Goal: Task Accomplishment & Management: Use online tool/utility

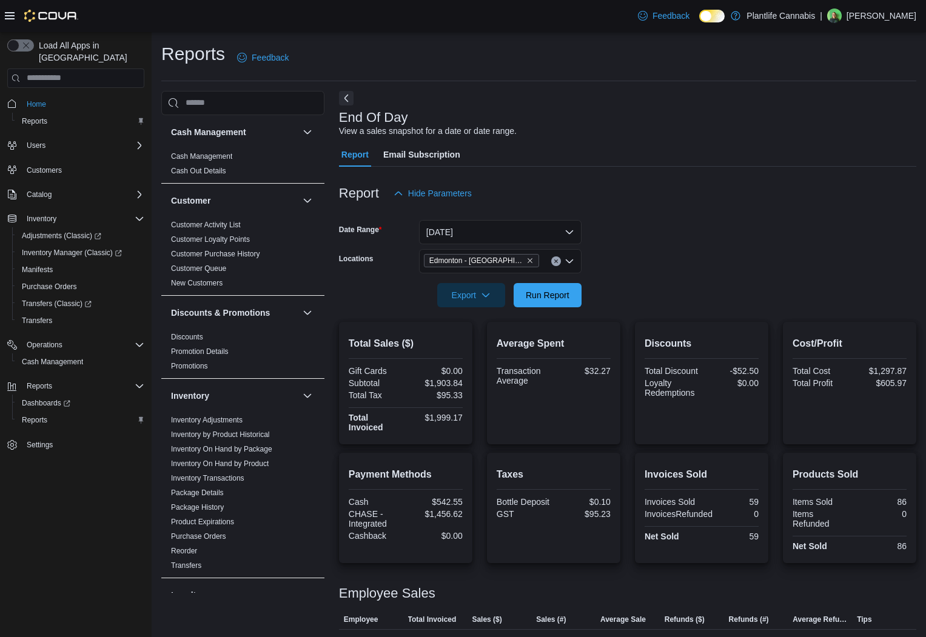
scroll to position [66, 0]
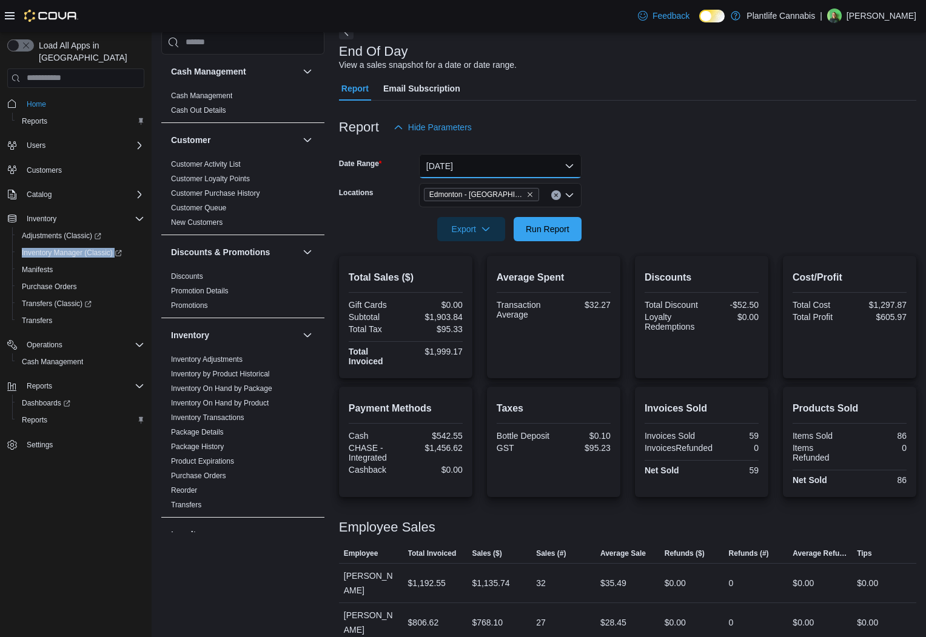
click at [551, 170] on button "[DATE]" at bounding box center [500, 166] width 163 height 24
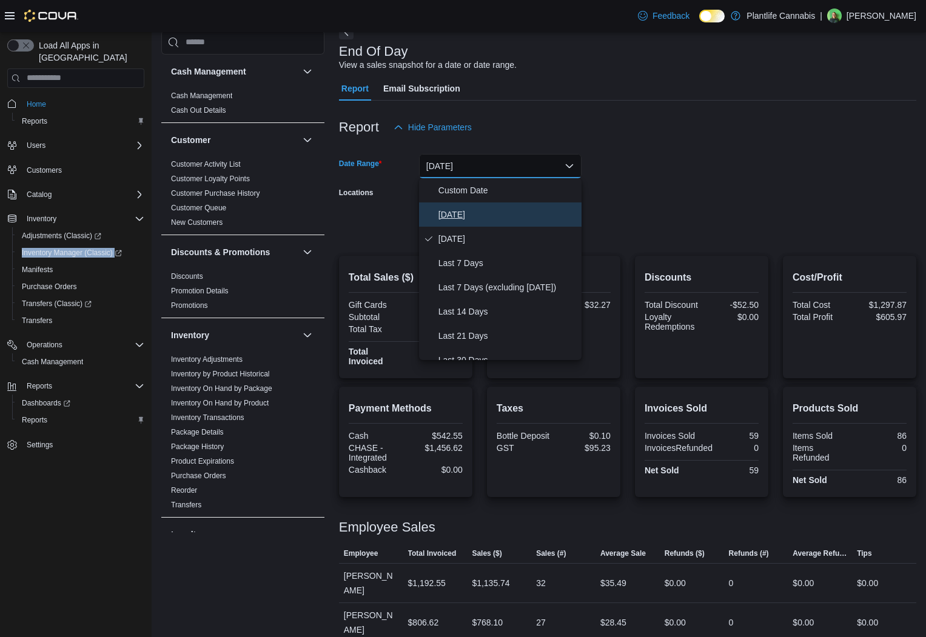
click at [495, 219] on span "[DATE]" at bounding box center [507, 214] width 138 height 15
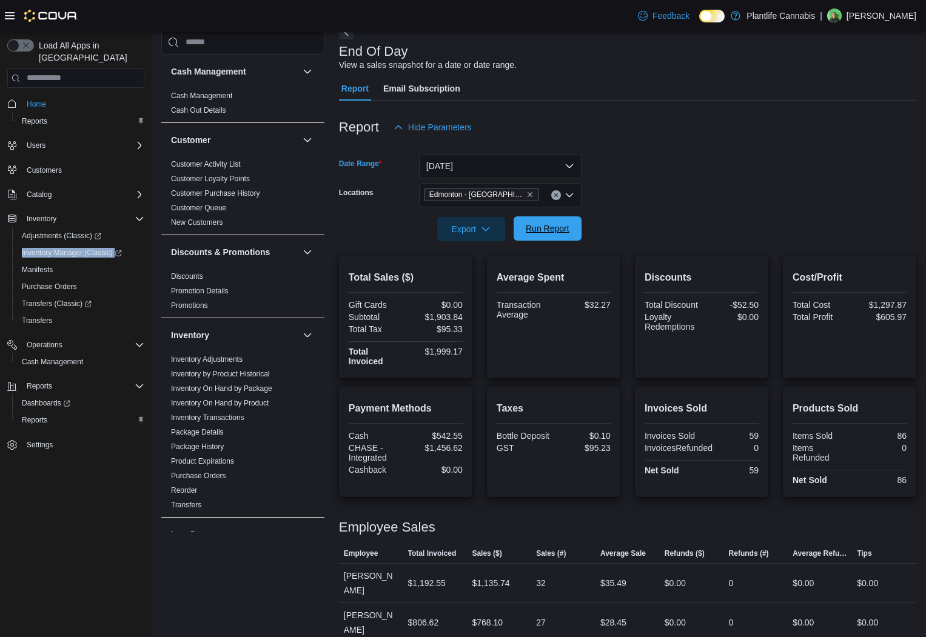
click at [557, 225] on span "Run Report" at bounding box center [548, 229] width 44 height 12
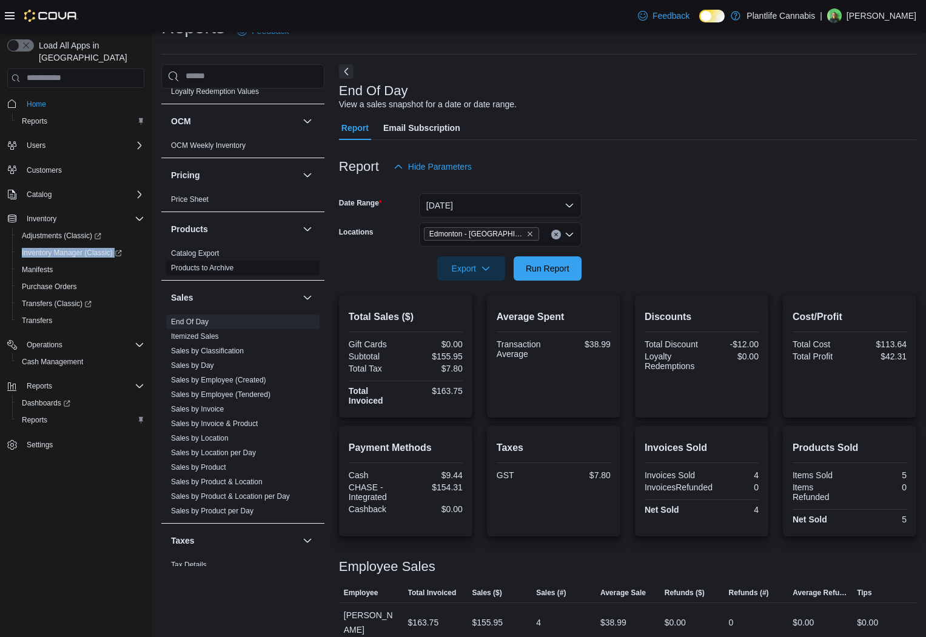
scroll to position [554, 0]
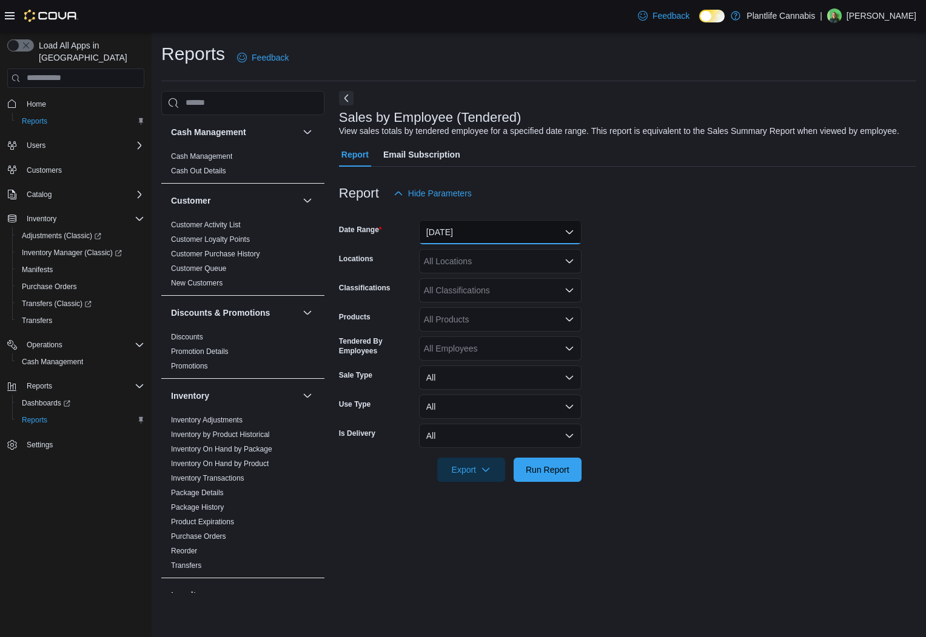
click at [498, 244] on button "[DATE]" at bounding box center [500, 232] width 163 height 24
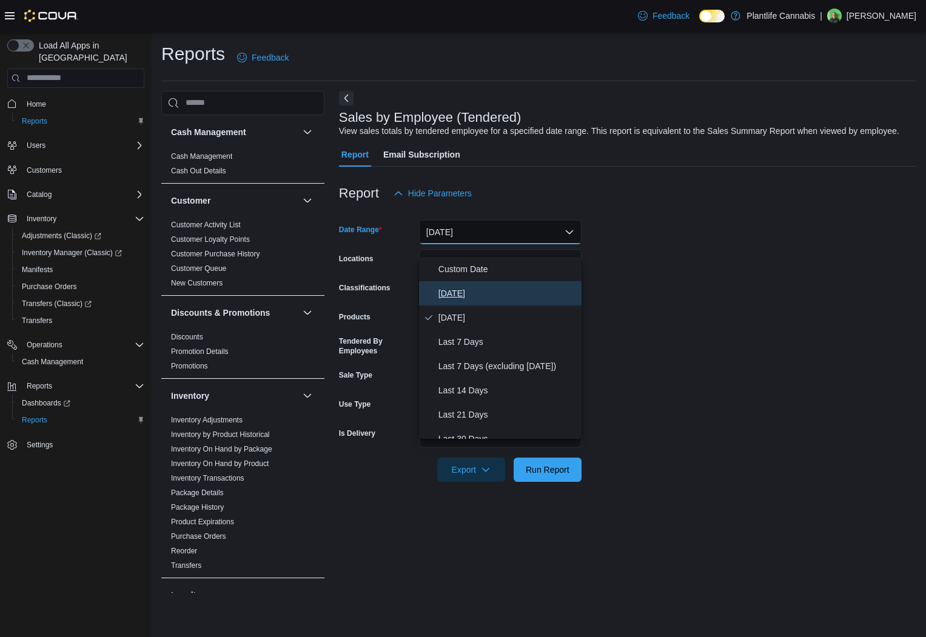
click at [483, 289] on span "[DATE]" at bounding box center [507, 293] width 138 height 15
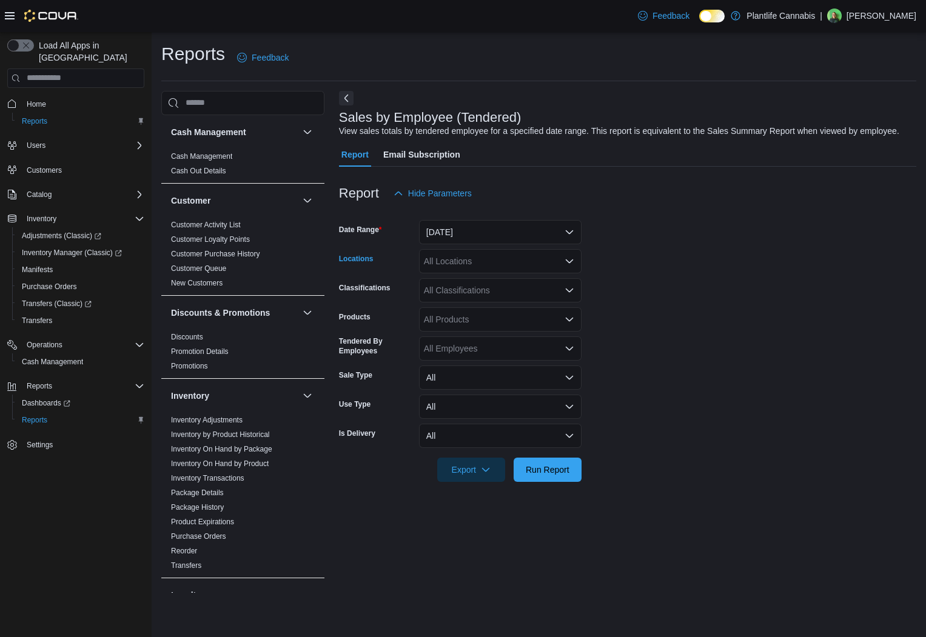
click at [485, 270] on div "All Locations" at bounding box center [500, 261] width 163 height 24
type input "***"
click at [493, 302] on button "Edmonton - [GEOGRAPHIC_DATA]" at bounding box center [500, 295] width 163 height 18
drag, startPoint x: 720, startPoint y: 309, endPoint x: 454, endPoint y: 298, distance: 266.4
click at [717, 309] on form "Date Range Today Locations Edmonton - ICE District Classifications All Classifi…" at bounding box center [627, 344] width 577 height 276
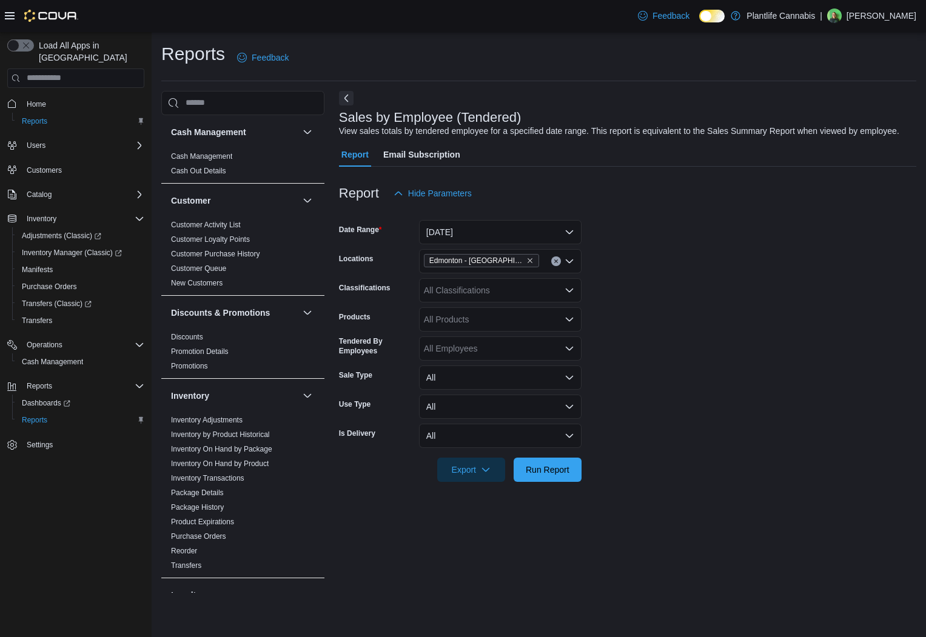
click at [453, 300] on div "All Classifications" at bounding box center [500, 290] width 163 height 24
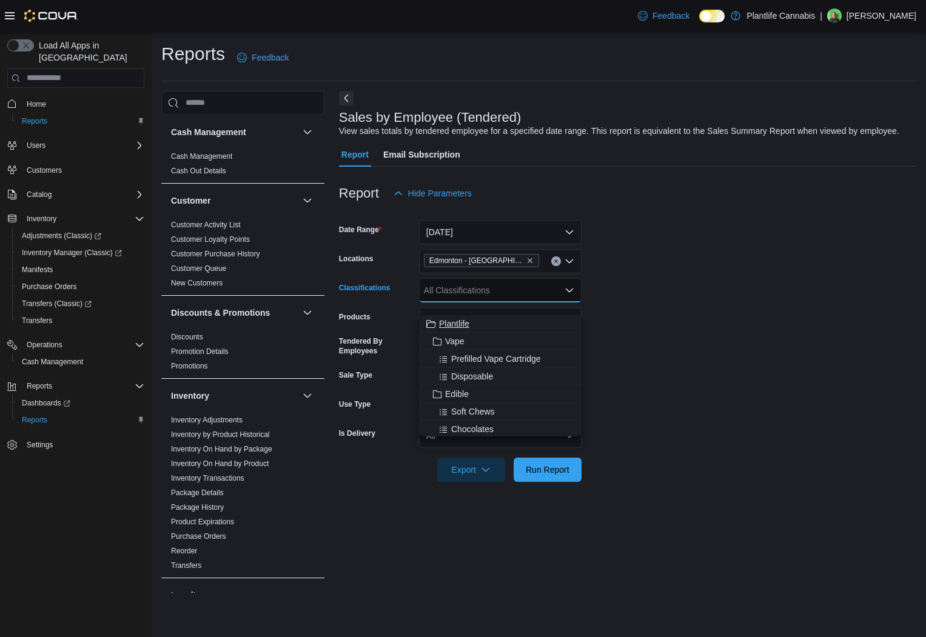
click at [483, 324] on div "Plantlife" at bounding box center [500, 324] width 148 height 12
click at [523, 303] on div "Plantlife" at bounding box center [500, 290] width 163 height 24
click at [468, 297] on span "Plantlife" at bounding box center [447, 289] width 47 height 13
click at [464, 293] on icon "Remove Plantlife from selection in this group" at bounding box center [460, 289] width 7 height 7
click at [467, 303] on div "All Classifications Combo box. Selected. Combo box input. All Classifications. …" at bounding box center [500, 290] width 163 height 24
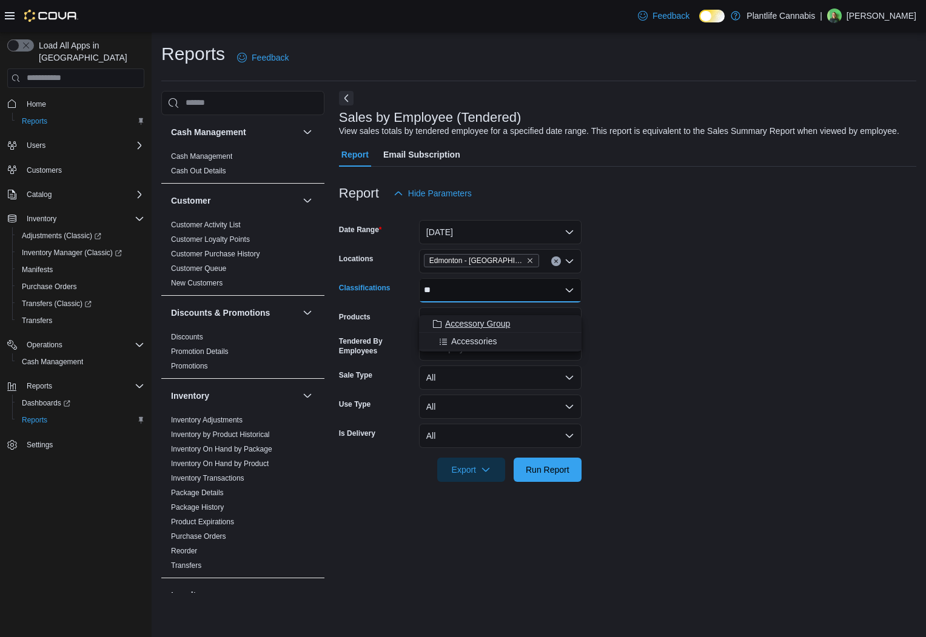
type input "**"
click at [471, 319] on span "Accessory Group" at bounding box center [477, 324] width 65 height 12
drag, startPoint x: 702, startPoint y: 397, endPoint x: 521, endPoint y: 465, distance: 193.6
click at [698, 399] on form "Date Range Today Locations Edmonton - ICE District Classifications Accessory Gr…" at bounding box center [627, 344] width 577 height 276
click at [525, 481] on span "Run Report" at bounding box center [547, 469] width 53 height 24
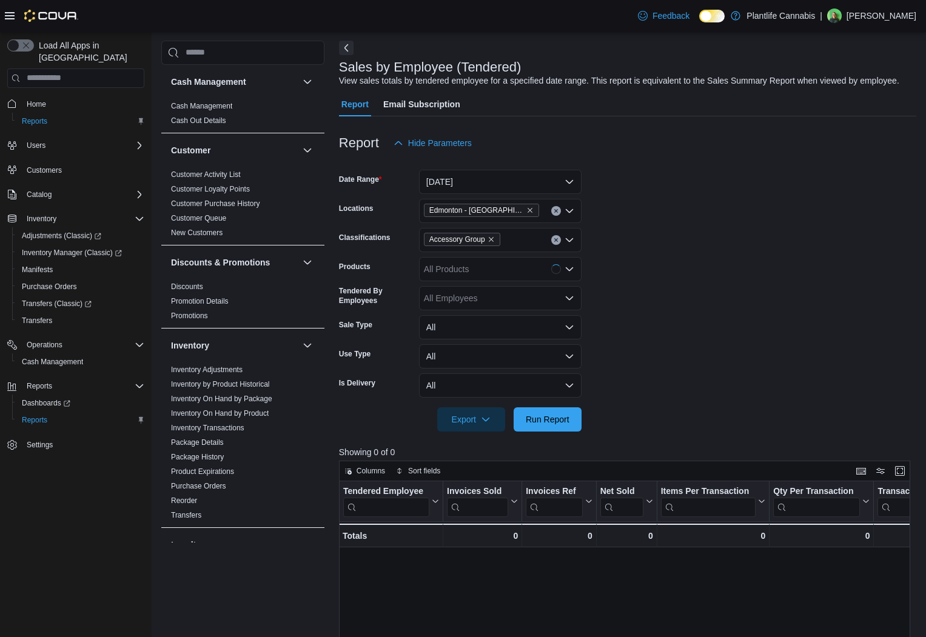
scroll to position [52, 0]
